Goal: Navigation & Orientation: Find specific page/section

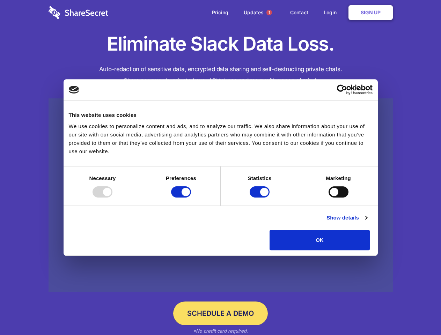
click at [112, 198] on div at bounding box center [103, 191] width 20 height 11
click at [191, 198] on input "Preferences" at bounding box center [181, 191] width 20 height 11
checkbox input "false"
click at [260, 198] on input "Statistics" at bounding box center [260, 191] width 20 height 11
checkbox input "false"
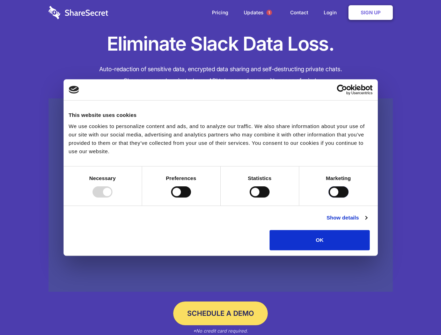
click at [329, 198] on input "Marketing" at bounding box center [339, 191] width 20 height 11
checkbox input "true"
click at [367, 222] on link "Show details" at bounding box center [346, 218] width 40 height 8
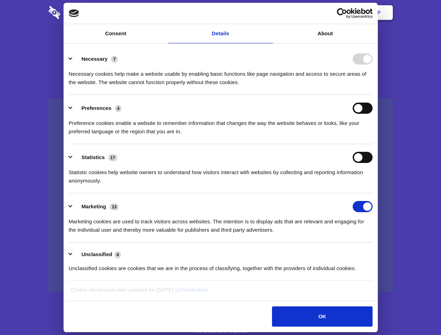
click at [373, 95] on li "Necessary 7 Necessary cookies help make a website usable by enabling basic func…" at bounding box center [221, 70] width 304 height 49
click at [269, 13] on span "1" at bounding box center [269, 13] width 6 height 6
